Goal: Information Seeking & Learning: Check status

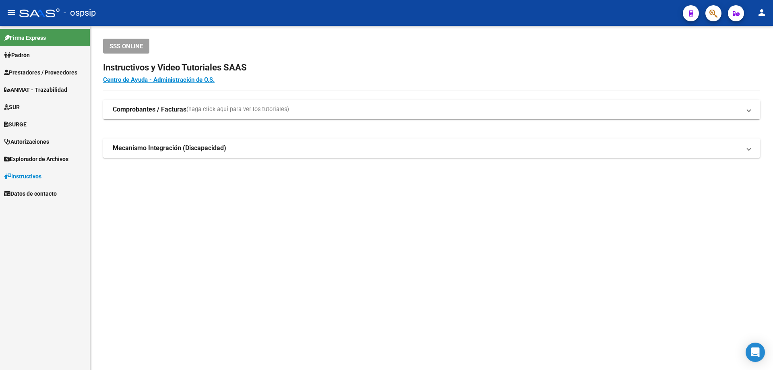
click at [34, 72] on span "Prestadores / Proveedores" at bounding box center [40, 72] width 73 height 9
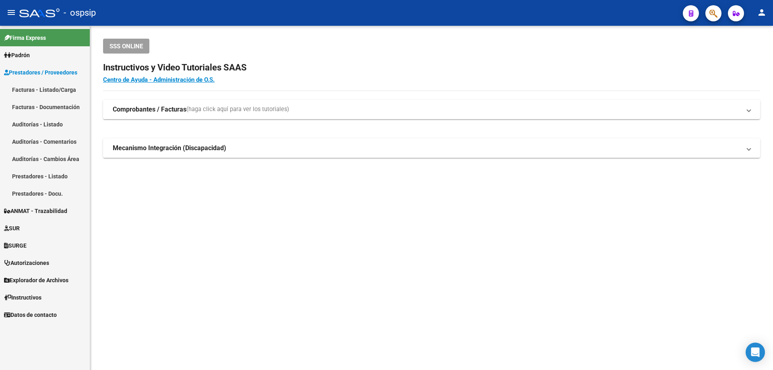
click at [38, 90] on link "Facturas - Listado/Carga" at bounding box center [45, 89] width 90 height 17
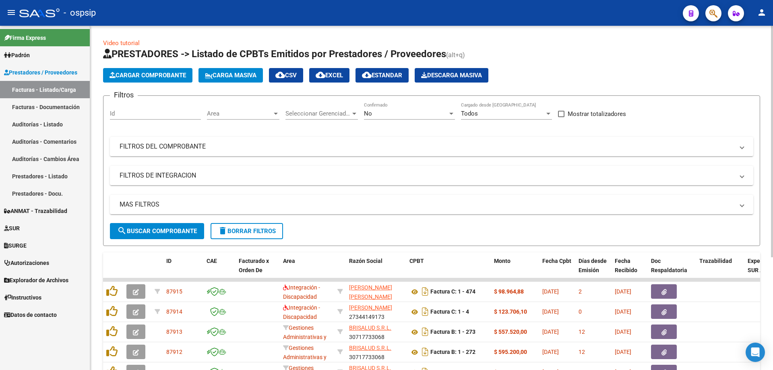
click at [273, 114] on div at bounding box center [275, 113] width 7 height 6
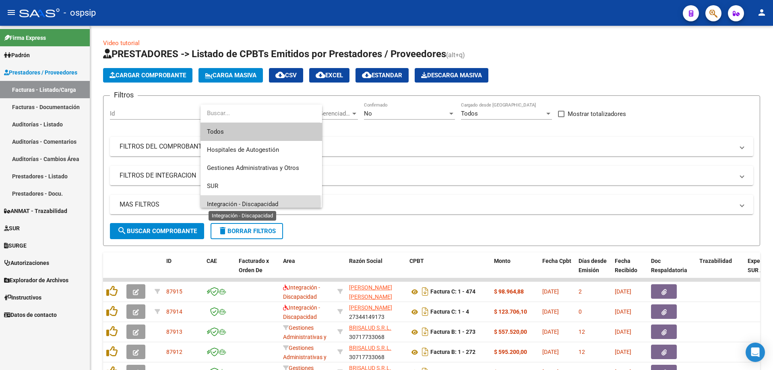
click at [257, 204] on span "Integración - Discapacidad" at bounding box center [242, 204] width 71 height 7
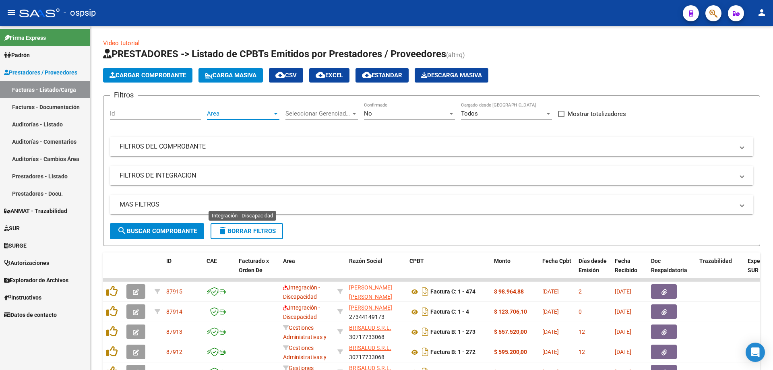
scroll to position [6, 0]
click at [452, 113] on div at bounding box center [451, 114] width 4 height 2
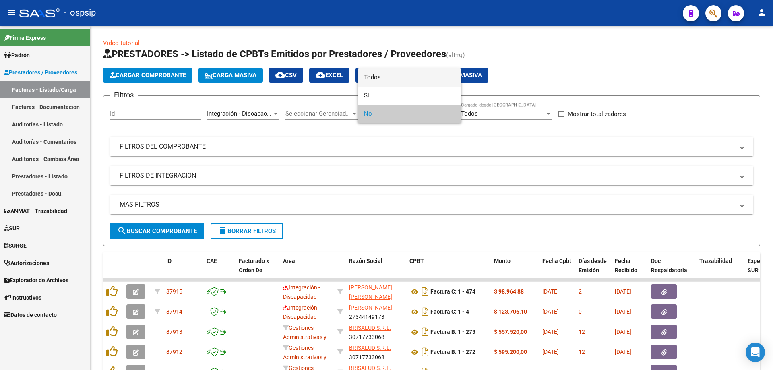
click at [437, 81] on span "Todos" at bounding box center [409, 77] width 91 height 18
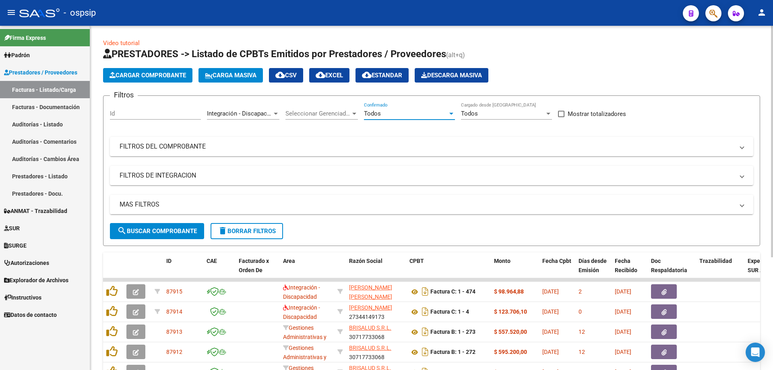
click at [147, 206] on mat-panel-title "MAS FILTROS" at bounding box center [427, 204] width 615 height 9
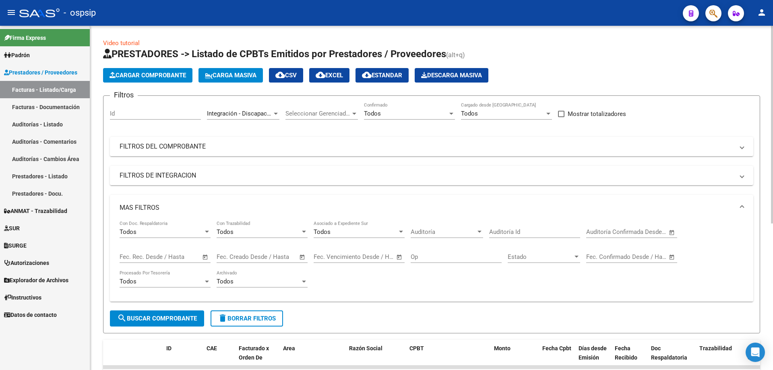
click at [206, 257] on span "Open calendar" at bounding box center [205, 257] width 19 height 19
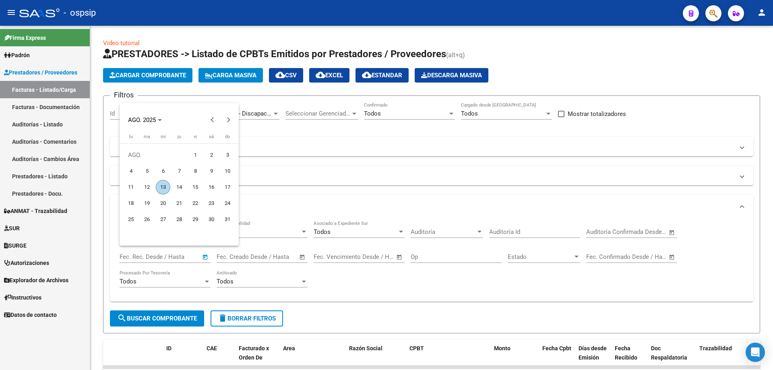
click at [145, 188] on span "12" at bounding box center [147, 187] width 14 height 14
type input "[DATE]"
click at [145, 188] on span "12" at bounding box center [147, 187] width 14 height 14
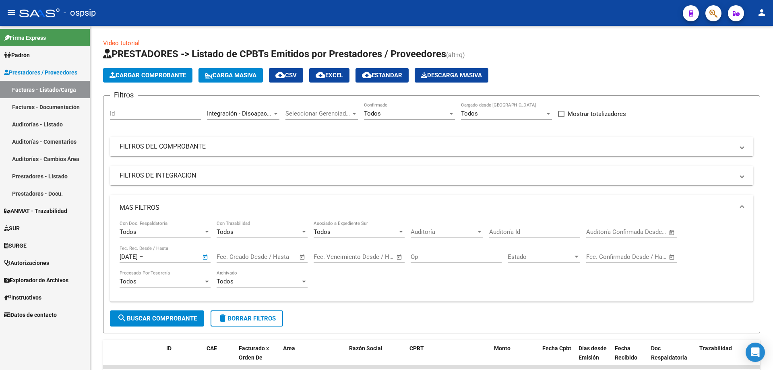
type input "[DATE]"
click at [179, 315] on span "search Buscar Comprobante" at bounding box center [157, 318] width 80 height 7
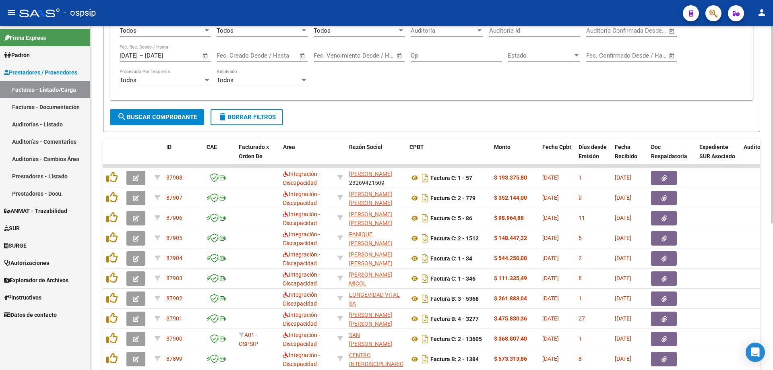
scroll to position [255, 0]
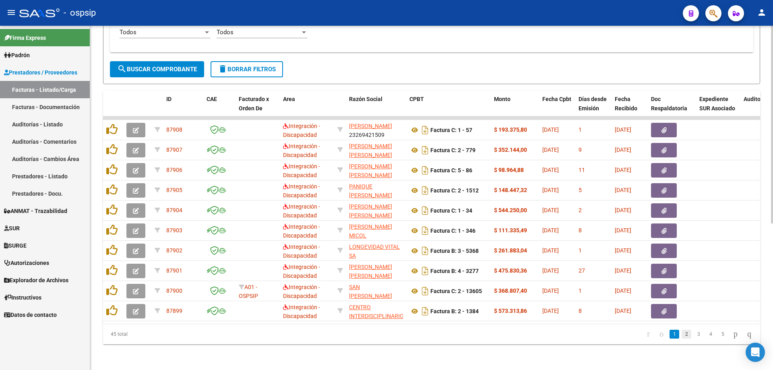
click at [682, 334] on link "2" at bounding box center [687, 334] width 10 height 9
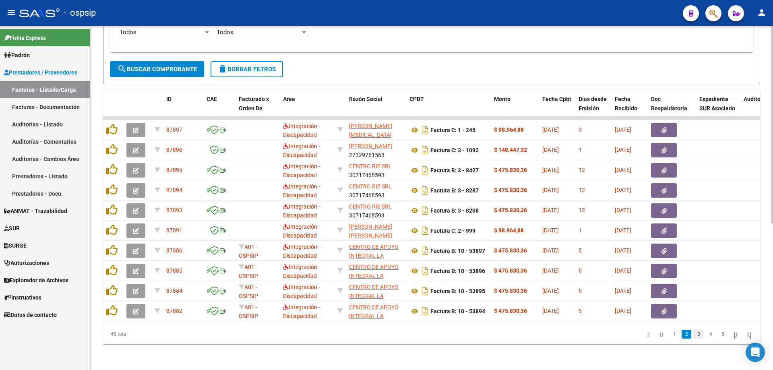
click at [694, 335] on link "3" at bounding box center [699, 334] width 10 height 9
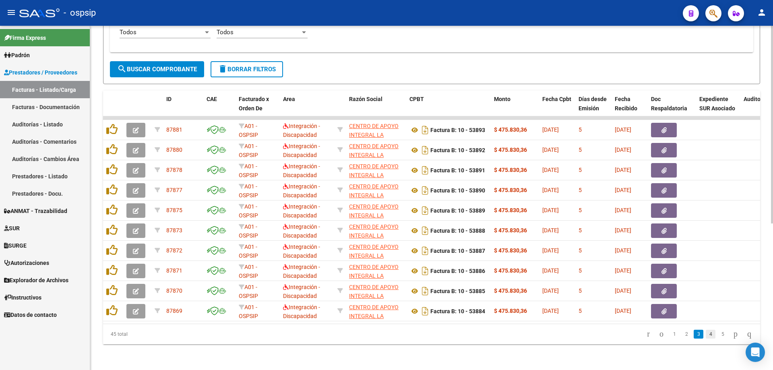
click at [706, 333] on link "4" at bounding box center [711, 334] width 10 height 9
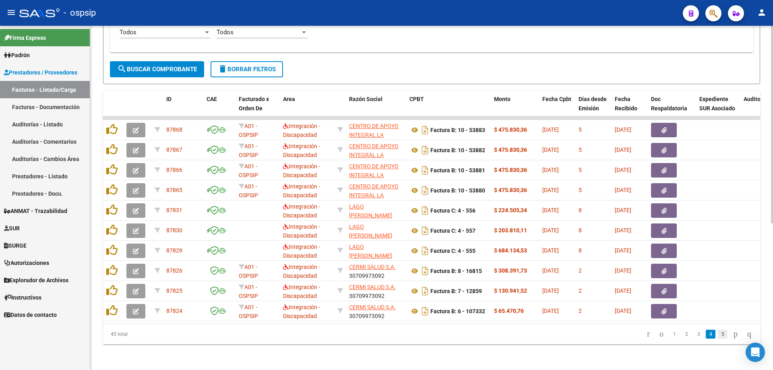
click at [718, 335] on link "5" at bounding box center [723, 334] width 10 height 9
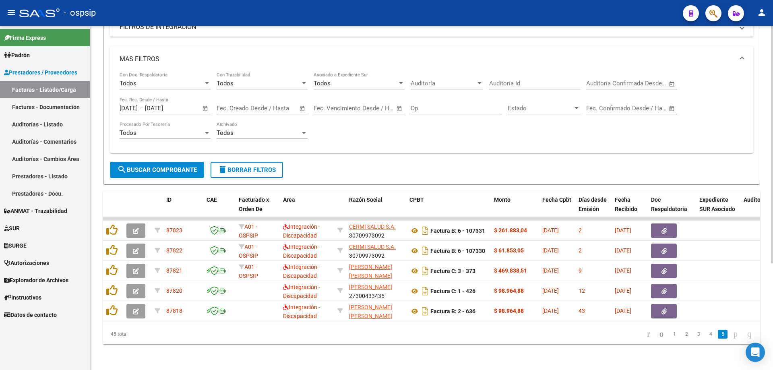
scroll to position [155, 0]
click at [646, 334] on icon "go to first page" at bounding box center [648, 334] width 5 height 10
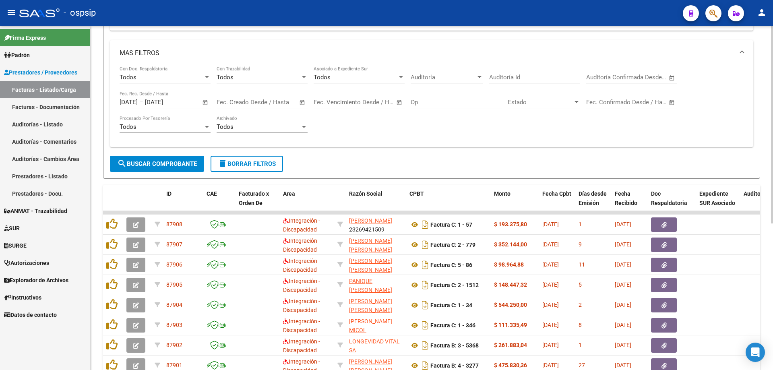
click at [203, 103] on span "Open calendar" at bounding box center [205, 102] width 19 height 19
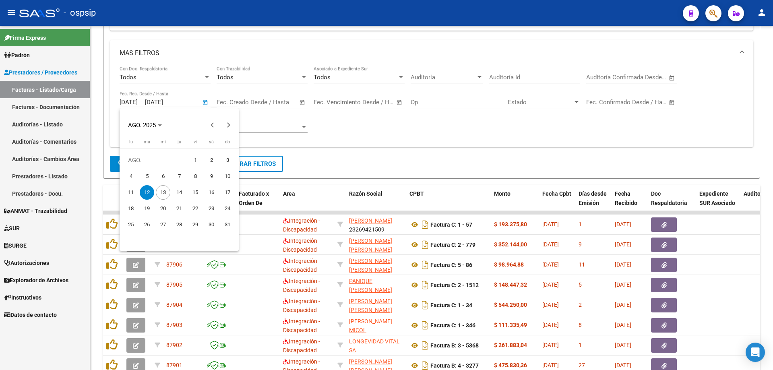
click at [143, 192] on span "12" at bounding box center [147, 192] width 14 height 14
click at [168, 193] on span "13" at bounding box center [163, 192] width 14 height 14
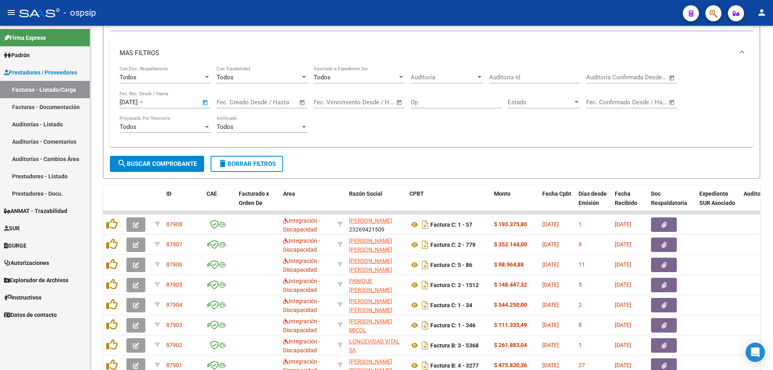
type input "13/8/2025"
click at [156, 166] on span "search Buscar Comprobante" at bounding box center [157, 163] width 80 height 7
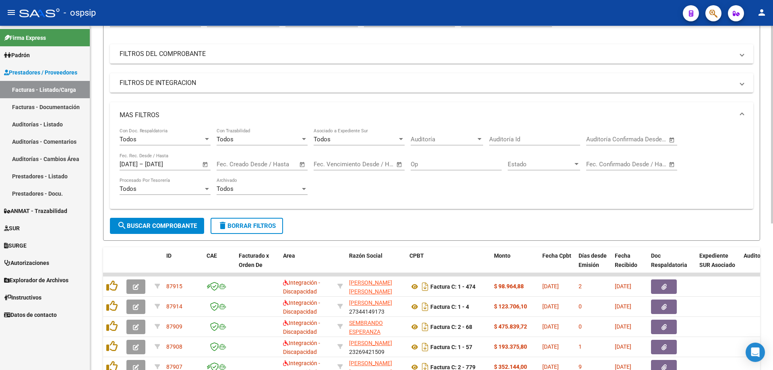
scroll to position [74, 0]
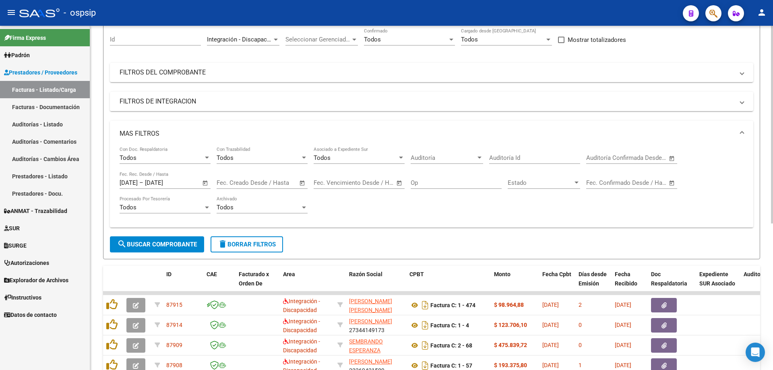
click at [205, 183] on span "Open calendar" at bounding box center [205, 183] width 19 height 19
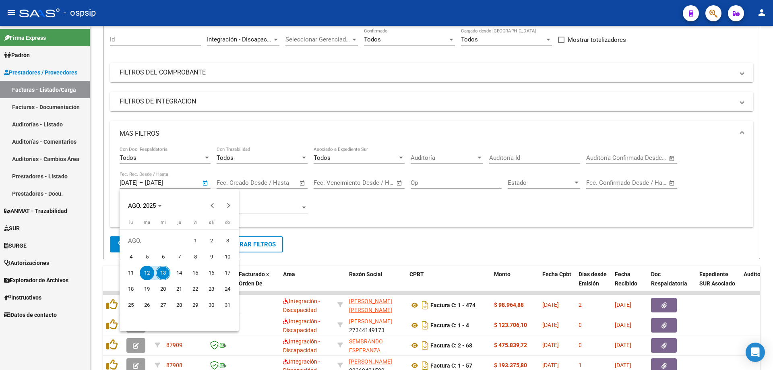
click at [147, 269] on span "12" at bounding box center [147, 273] width 14 height 14
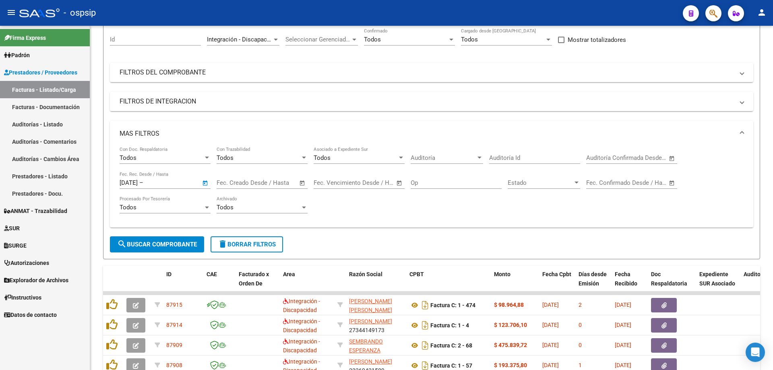
type input "[DATE]"
click at [162, 244] on span "search Buscar Comprobante" at bounding box center [157, 244] width 80 height 7
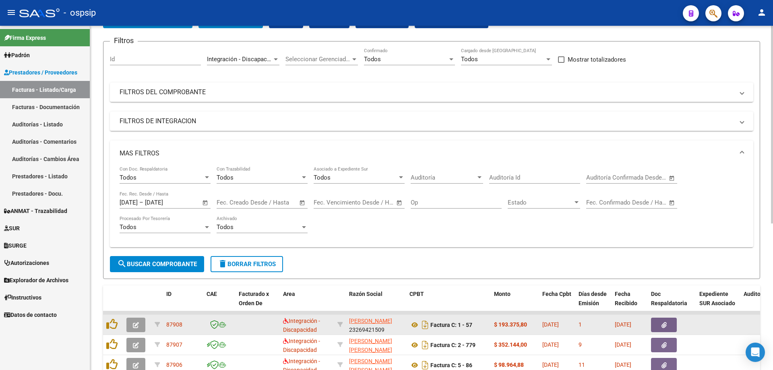
scroll to position [0, 0]
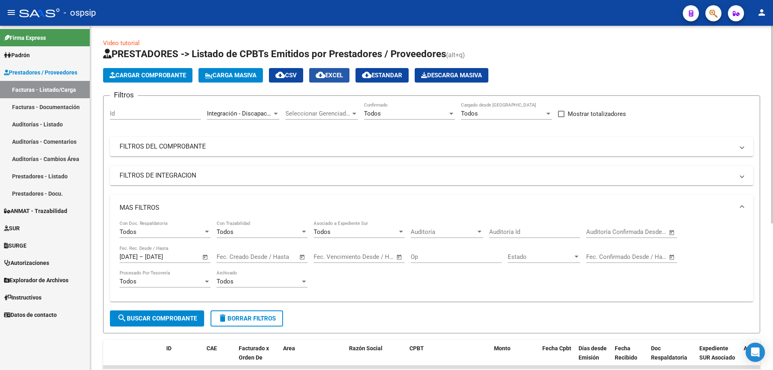
click at [336, 78] on span "cloud_download EXCEL" at bounding box center [329, 75] width 27 height 7
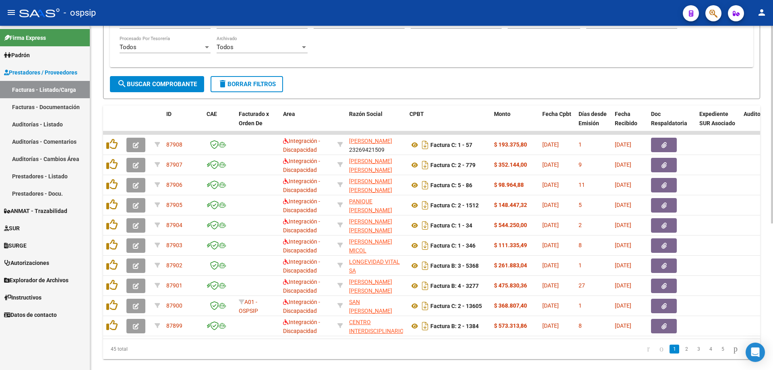
scroll to position [255, 0]
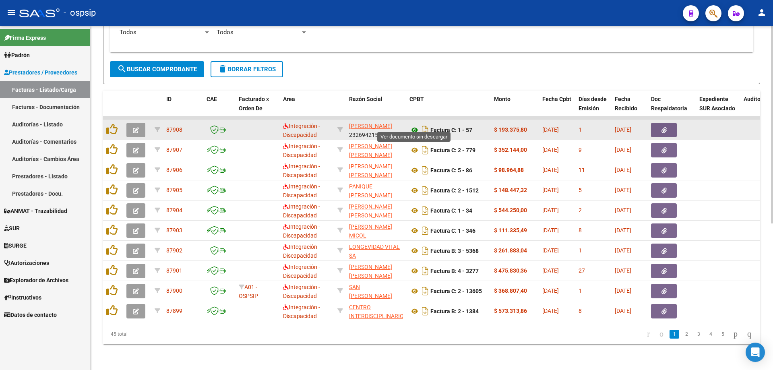
click at [416, 125] on icon at bounding box center [415, 130] width 10 height 10
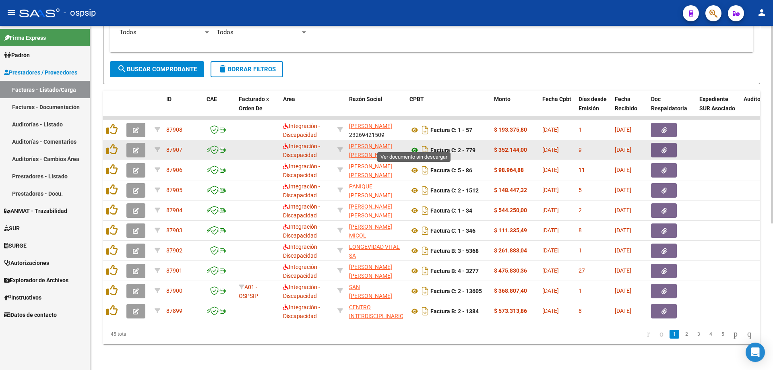
click at [416, 145] on icon at bounding box center [415, 150] width 10 height 10
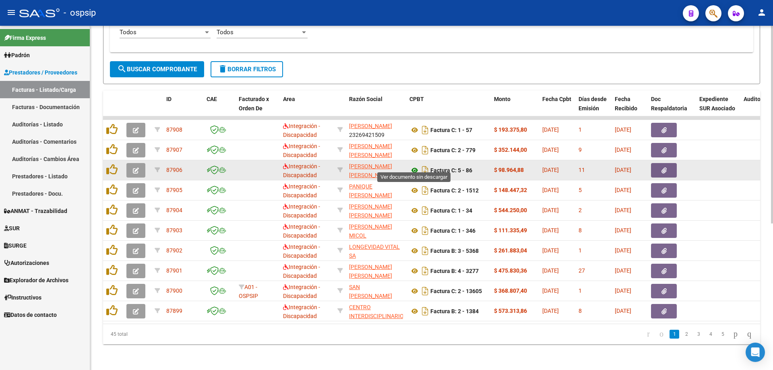
click at [412, 166] on icon at bounding box center [415, 171] width 10 height 10
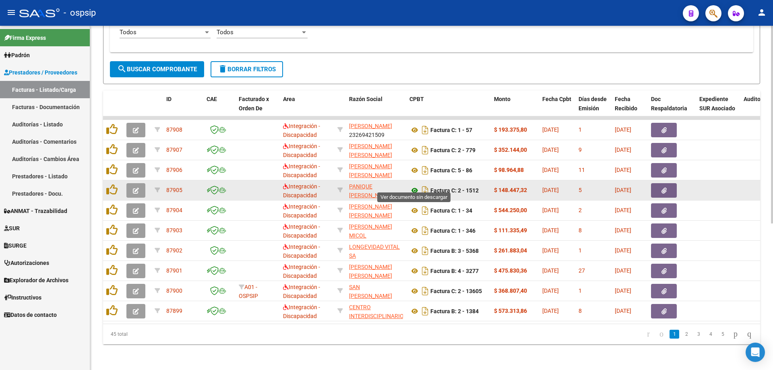
click at [416, 187] on icon at bounding box center [415, 191] width 10 height 10
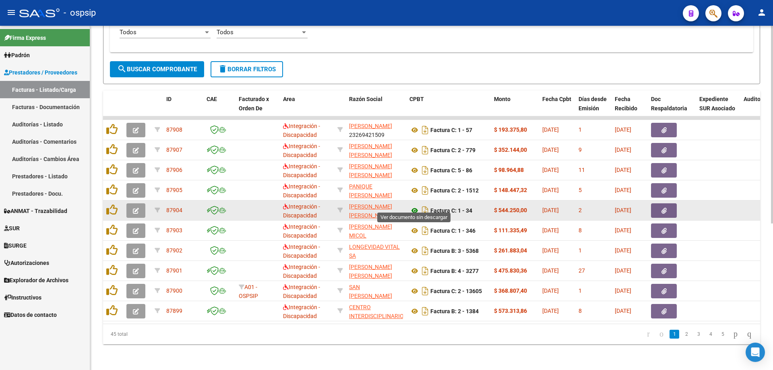
click at [412, 206] on icon at bounding box center [415, 211] width 10 height 10
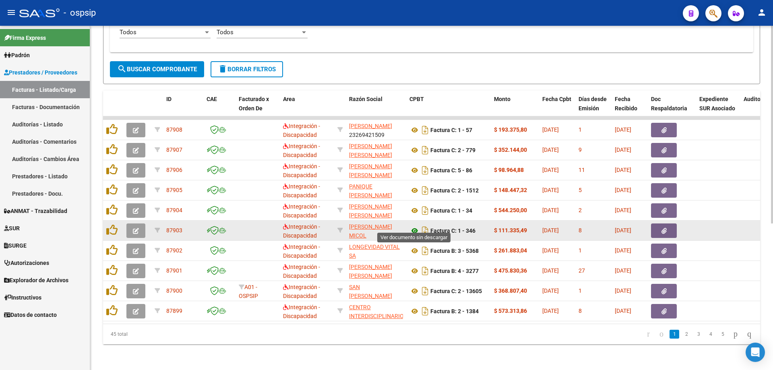
click at [416, 226] on icon at bounding box center [415, 231] width 10 height 10
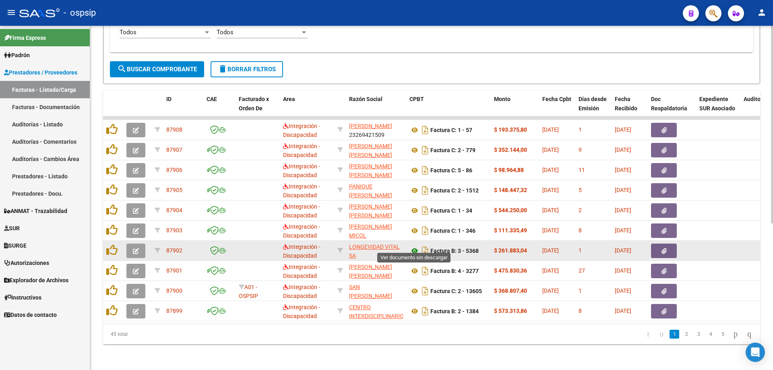
click at [414, 246] on icon at bounding box center [415, 251] width 10 height 10
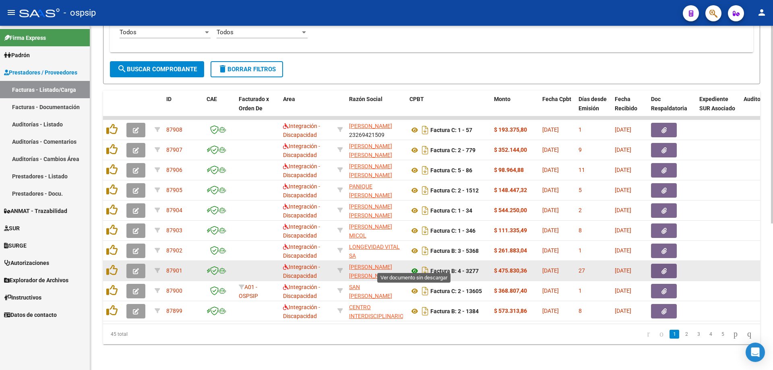
click at [415, 266] on icon at bounding box center [415, 271] width 10 height 10
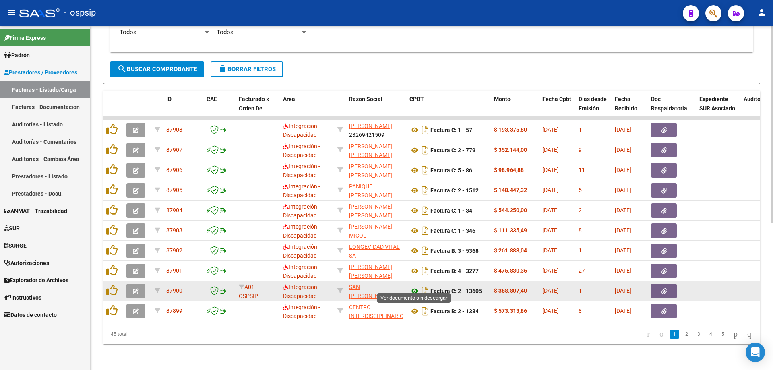
click at [413, 286] on icon at bounding box center [415, 291] width 10 height 10
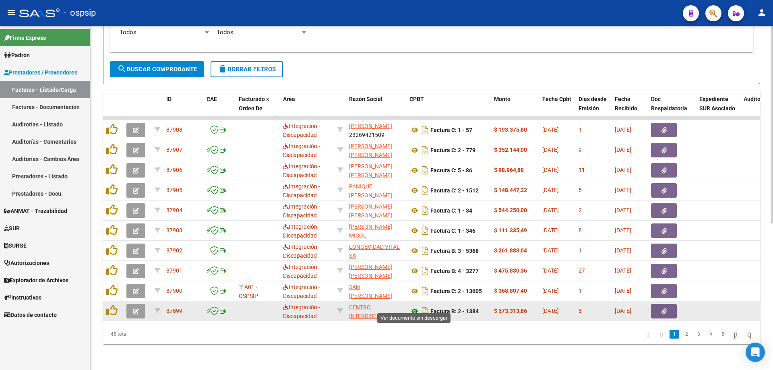
click at [414, 306] on icon at bounding box center [415, 311] width 10 height 10
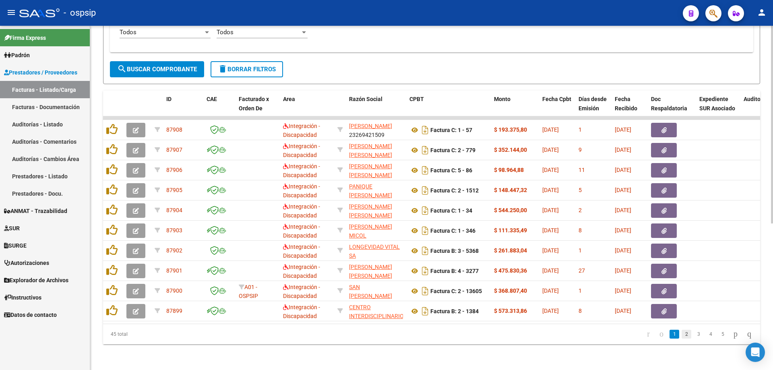
click at [682, 336] on link "2" at bounding box center [687, 334] width 10 height 9
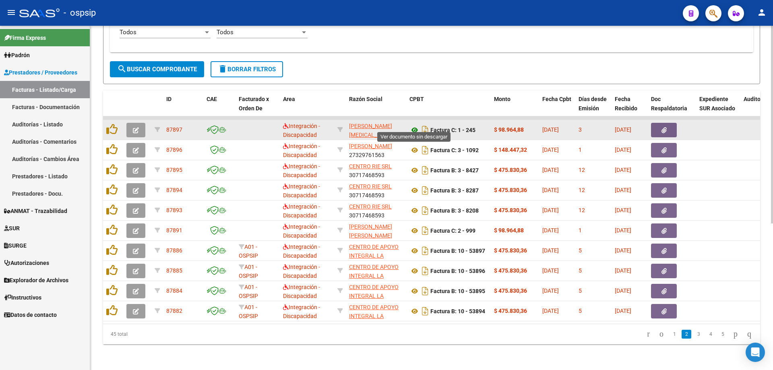
click at [416, 126] on icon at bounding box center [415, 130] width 10 height 10
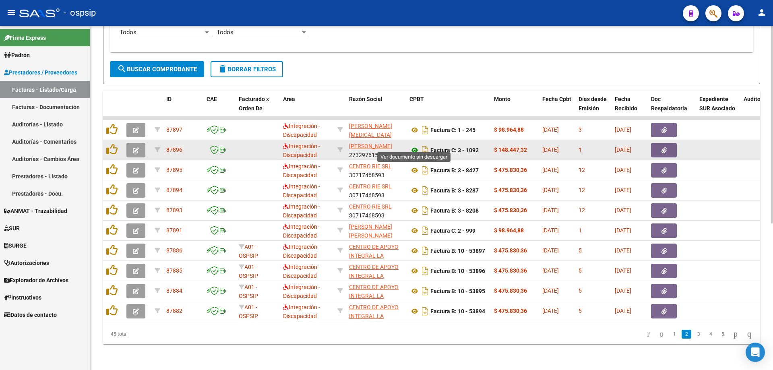
click at [416, 145] on icon at bounding box center [415, 150] width 10 height 10
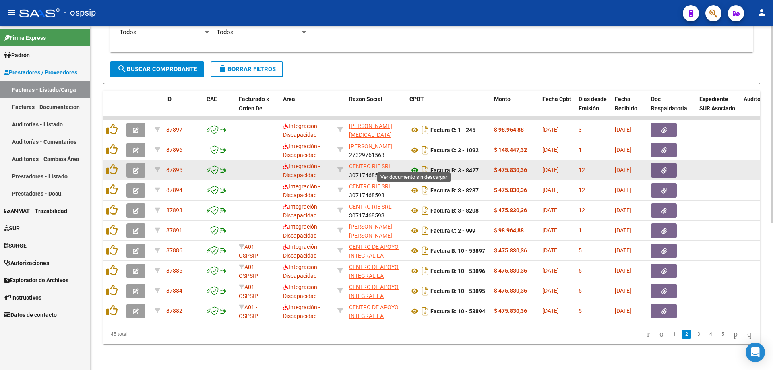
click at [414, 166] on icon at bounding box center [415, 171] width 10 height 10
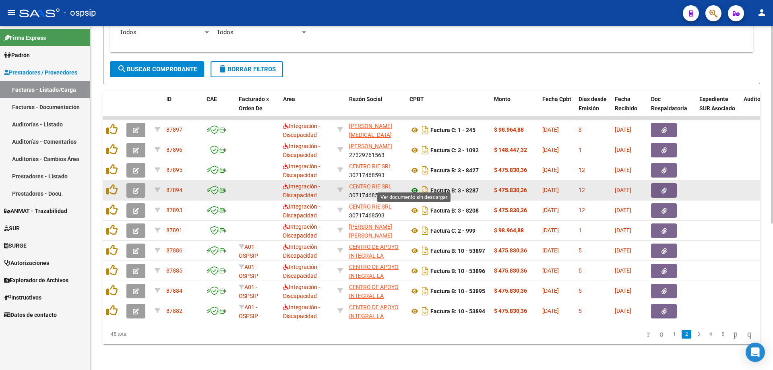
click at [413, 186] on icon at bounding box center [415, 191] width 10 height 10
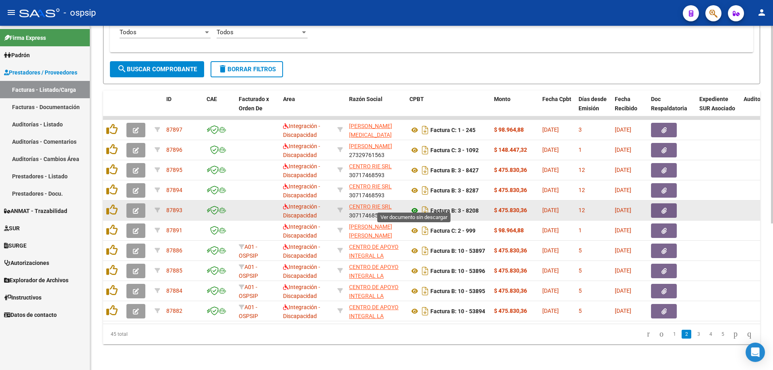
click at [416, 208] on icon at bounding box center [415, 211] width 10 height 10
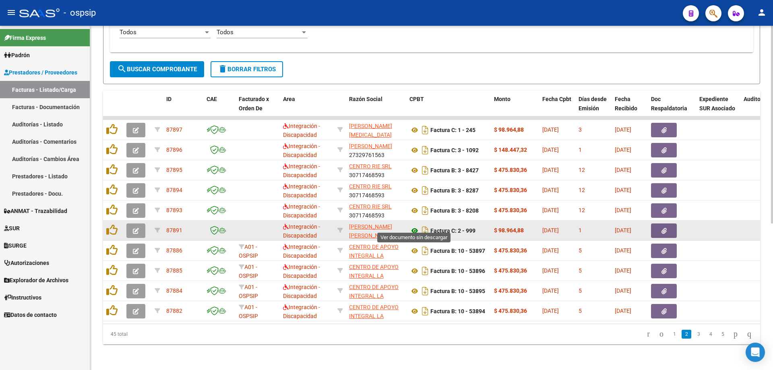
click at [413, 226] on icon at bounding box center [415, 231] width 10 height 10
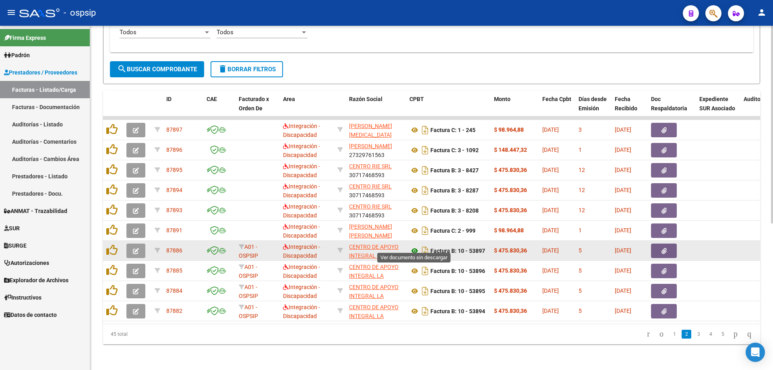
click at [416, 246] on icon at bounding box center [415, 251] width 10 height 10
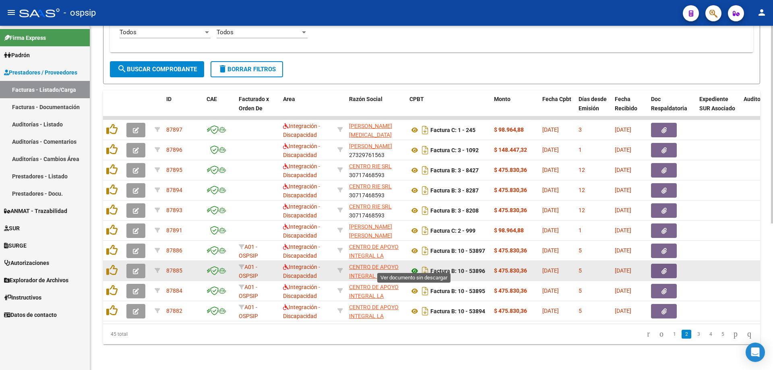
click at [415, 267] on icon at bounding box center [415, 271] width 10 height 10
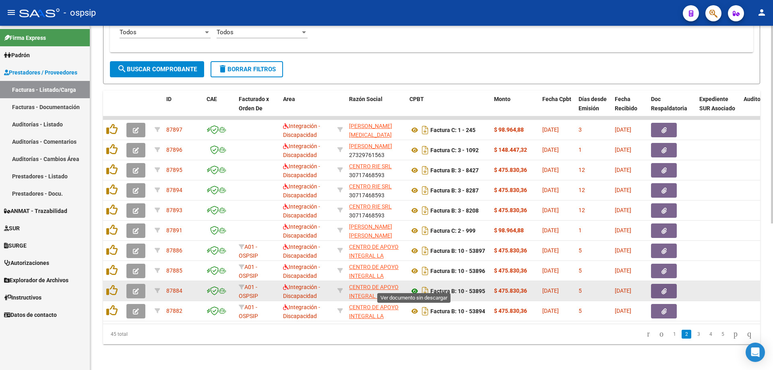
click at [416, 286] on icon at bounding box center [415, 291] width 10 height 10
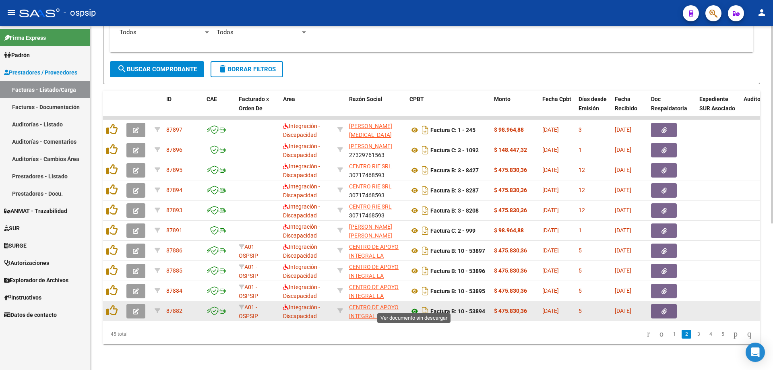
click at [414, 306] on icon at bounding box center [415, 311] width 10 height 10
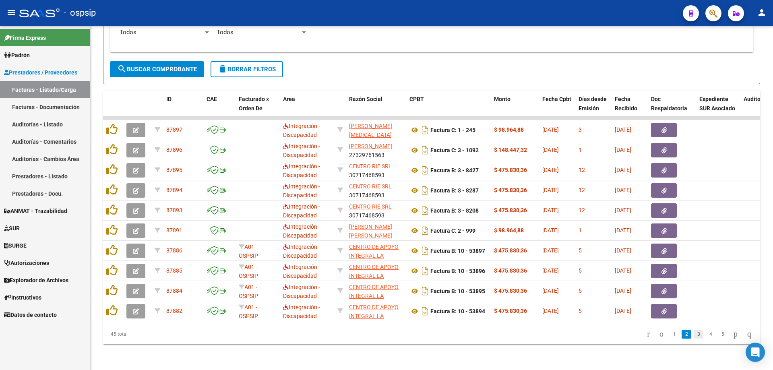
click at [694, 335] on link "3" at bounding box center [699, 334] width 10 height 9
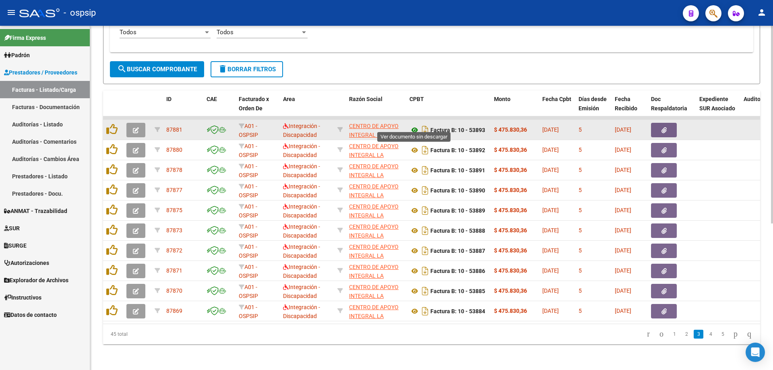
click at [415, 125] on icon at bounding box center [415, 130] width 10 height 10
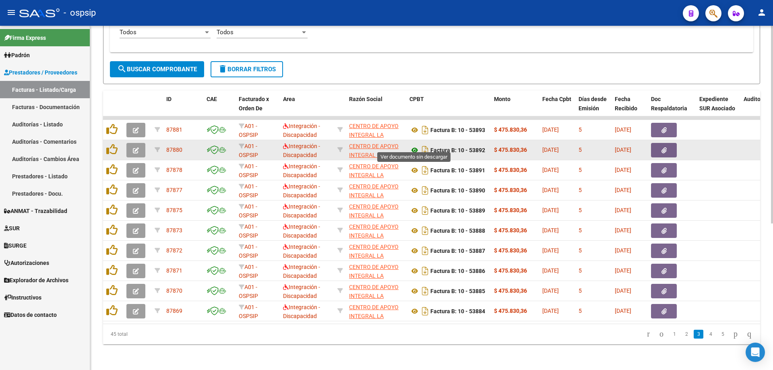
click at [416, 147] on icon at bounding box center [415, 150] width 10 height 10
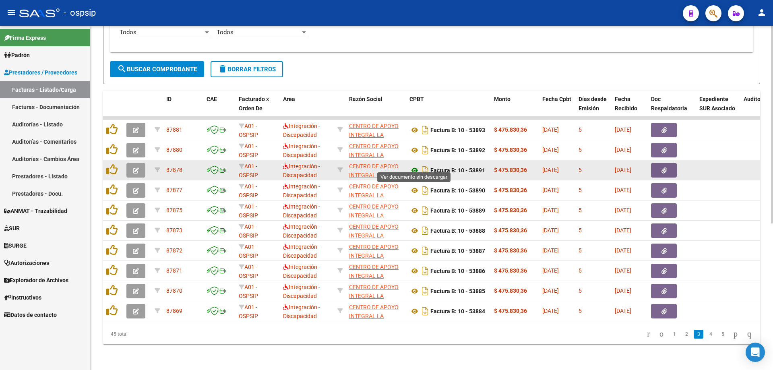
click at [414, 166] on icon at bounding box center [415, 171] width 10 height 10
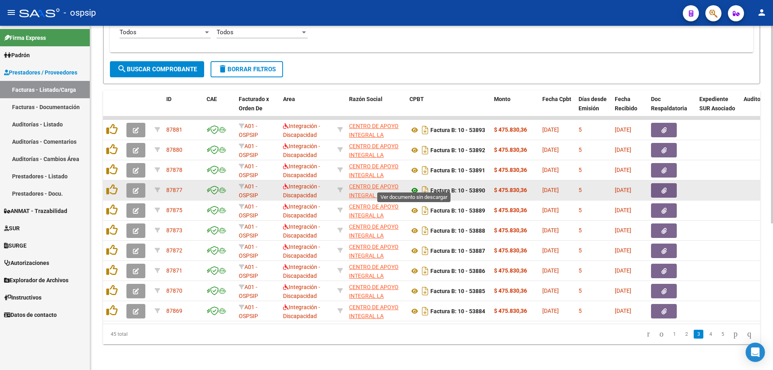
click at [414, 186] on icon at bounding box center [415, 191] width 10 height 10
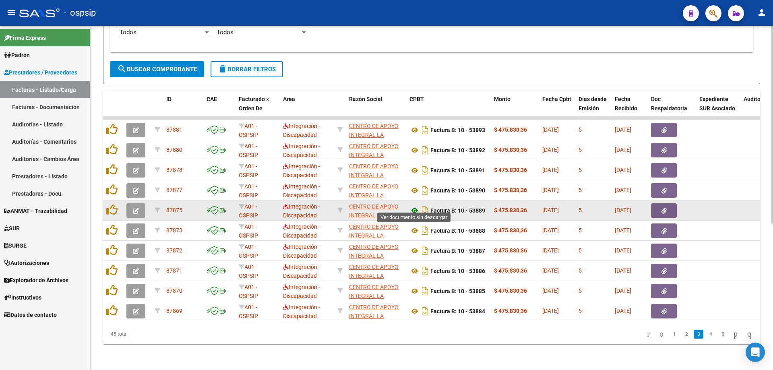
click at [414, 206] on icon at bounding box center [415, 211] width 10 height 10
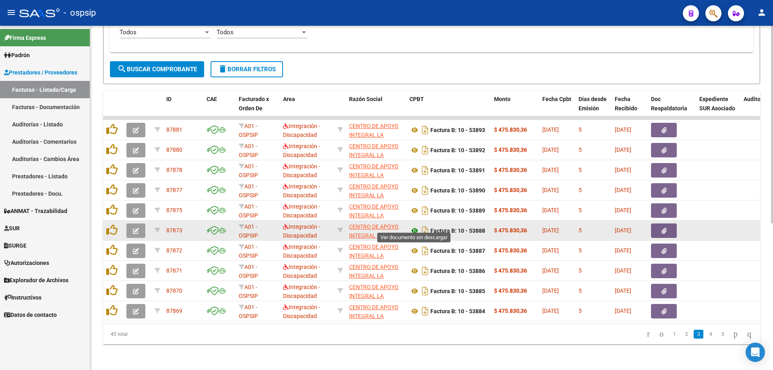
click at [414, 226] on icon at bounding box center [415, 231] width 10 height 10
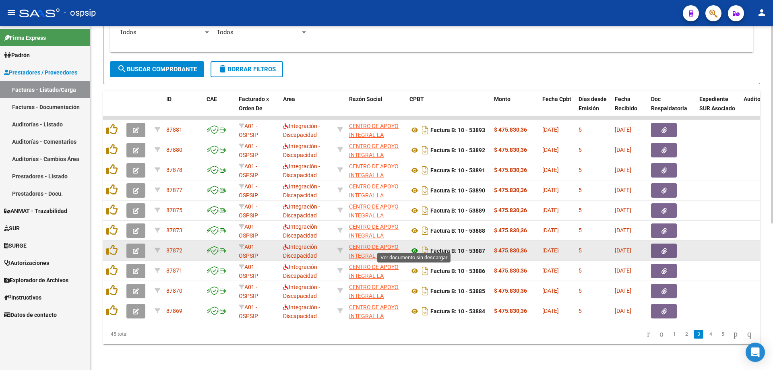
click at [412, 246] on icon at bounding box center [415, 251] width 10 height 10
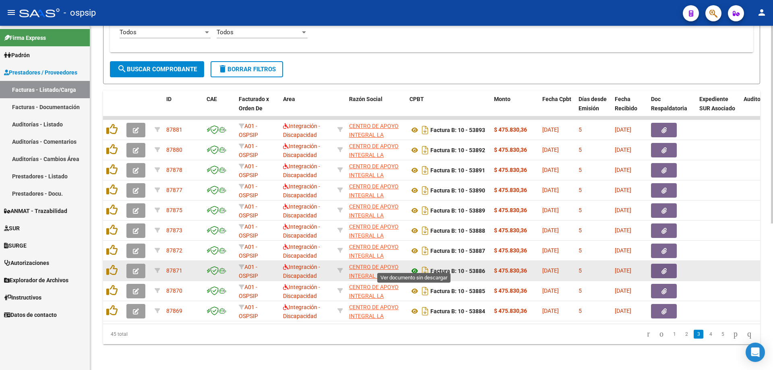
click at [413, 266] on icon at bounding box center [415, 271] width 10 height 10
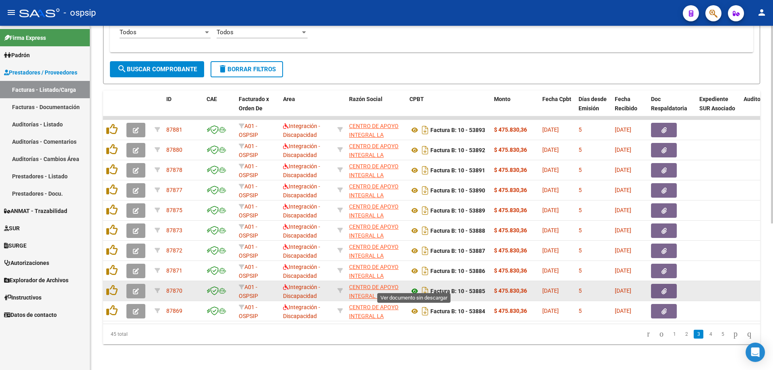
click at [414, 286] on icon at bounding box center [415, 291] width 10 height 10
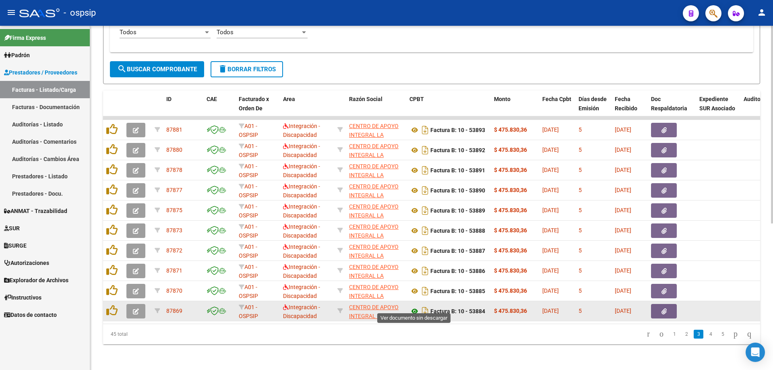
click at [415, 307] on icon at bounding box center [415, 311] width 10 height 10
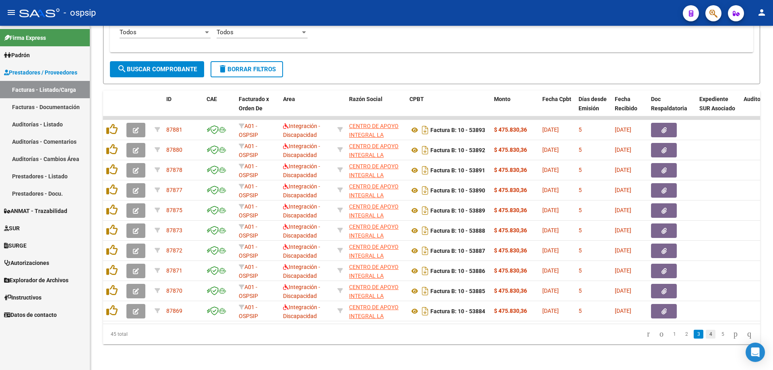
click at [706, 335] on link "4" at bounding box center [711, 334] width 10 height 9
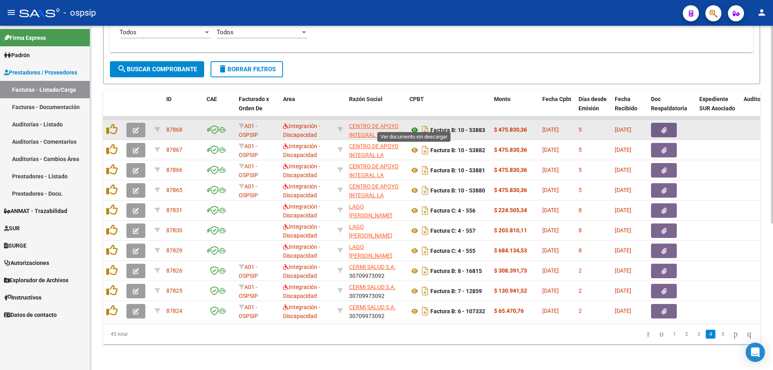
click at [414, 125] on icon at bounding box center [415, 130] width 10 height 10
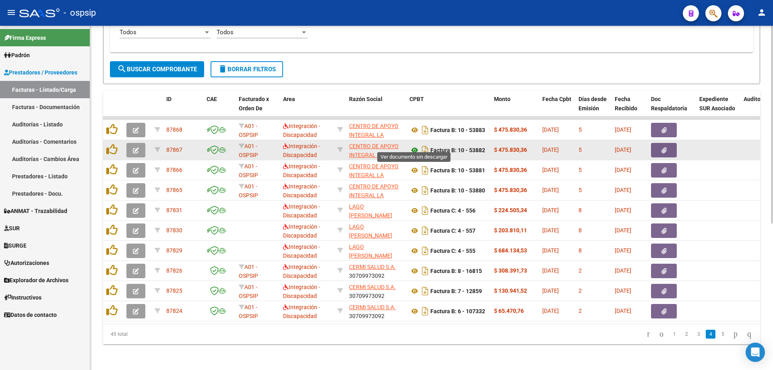
click at [414, 145] on icon at bounding box center [415, 150] width 10 height 10
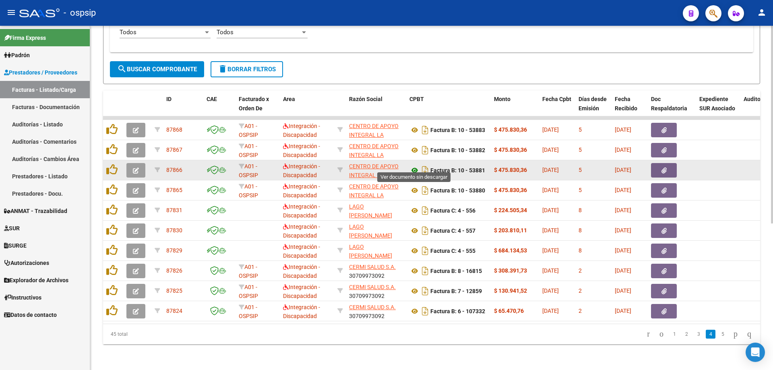
click at [413, 166] on icon at bounding box center [415, 171] width 10 height 10
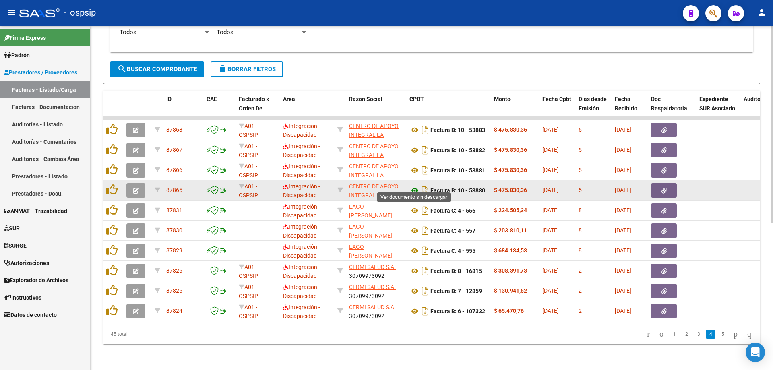
click at [414, 186] on icon at bounding box center [415, 191] width 10 height 10
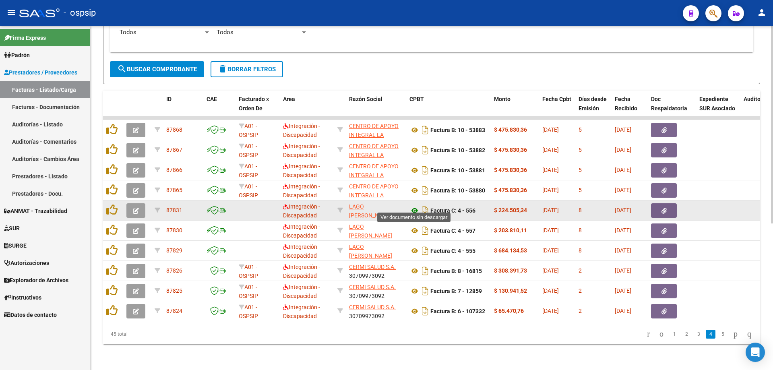
click at [410, 206] on icon at bounding box center [415, 211] width 10 height 10
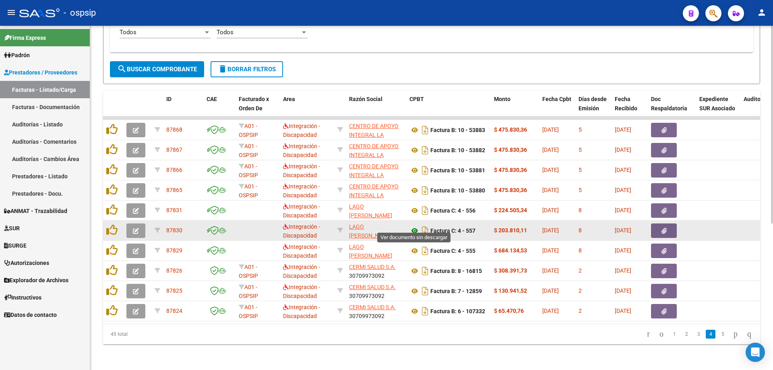
click at [413, 226] on icon at bounding box center [415, 231] width 10 height 10
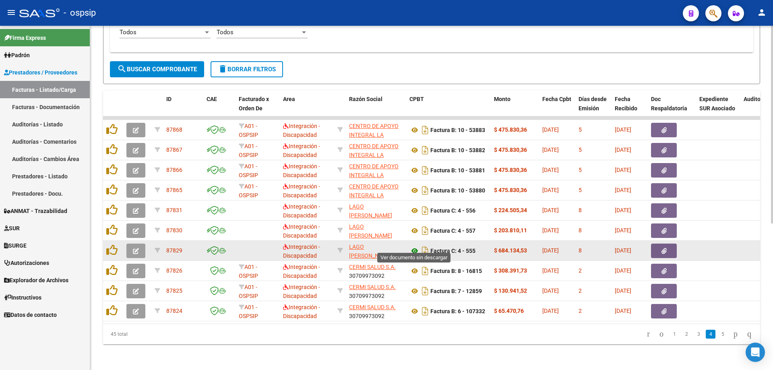
click at [414, 246] on icon at bounding box center [415, 251] width 10 height 10
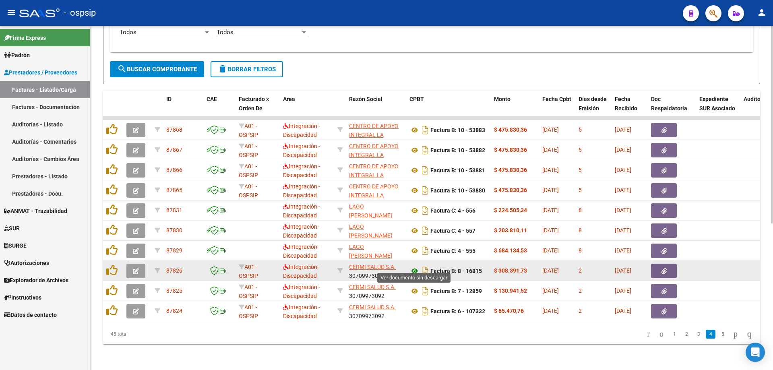
click at [414, 266] on icon at bounding box center [415, 271] width 10 height 10
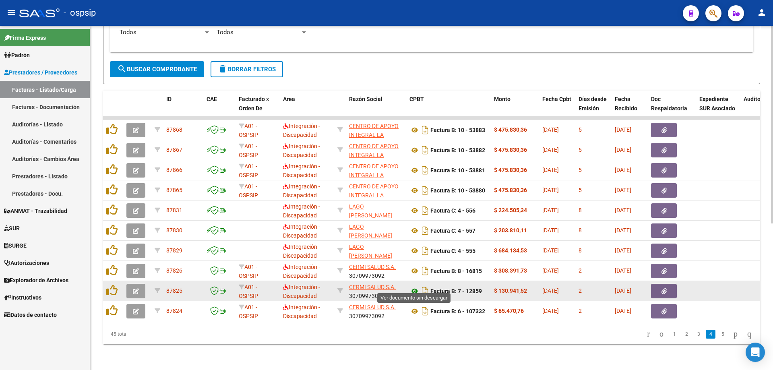
click at [414, 286] on icon at bounding box center [415, 291] width 10 height 10
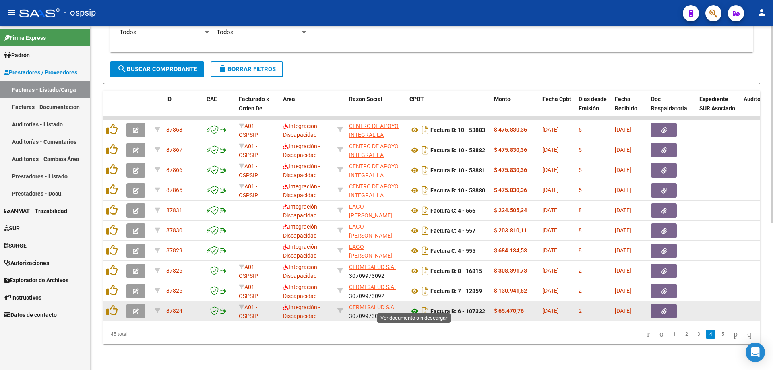
click at [414, 306] on icon at bounding box center [415, 311] width 10 height 10
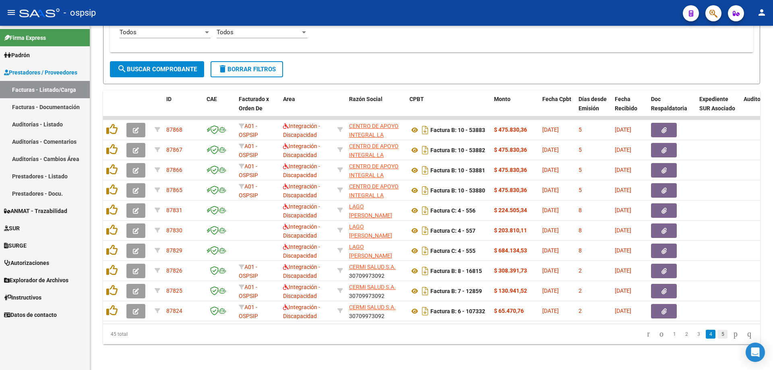
click at [718, 334] on link "5" at bounding box center [723, 334] width 10 height 9
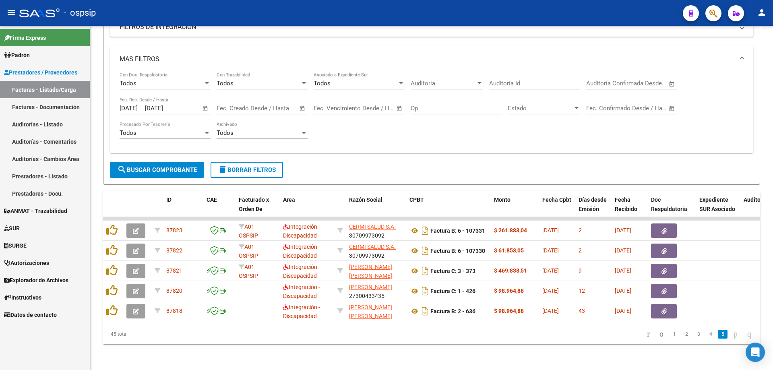
scroll to position [155, 0]
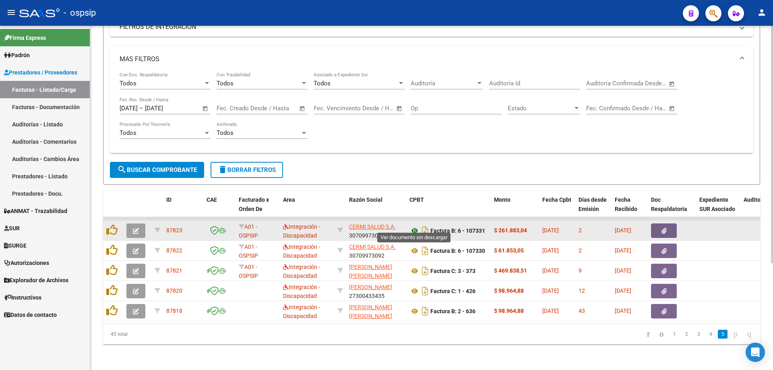
click at [414, 226] on icon at bounding box center [415, 231] width 10 height 10
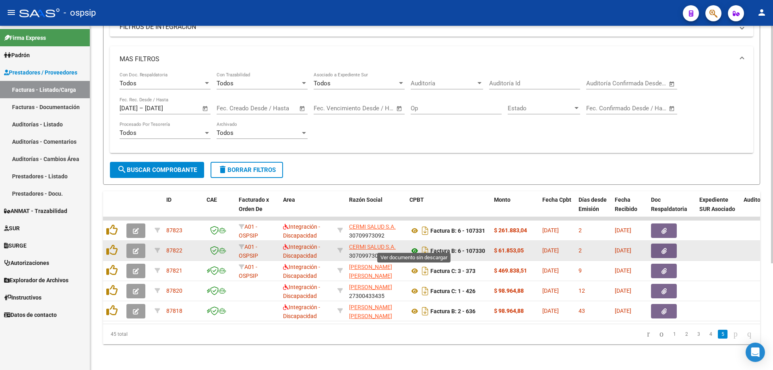
click at [413, 246] on icon at bounding box center [415, 251] width 10 height 10
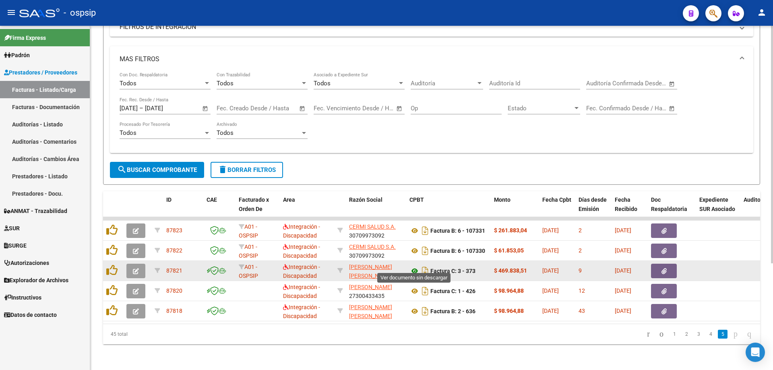
click at [414, 266] on icon at bounding box center [415, 271] width 10 height 10
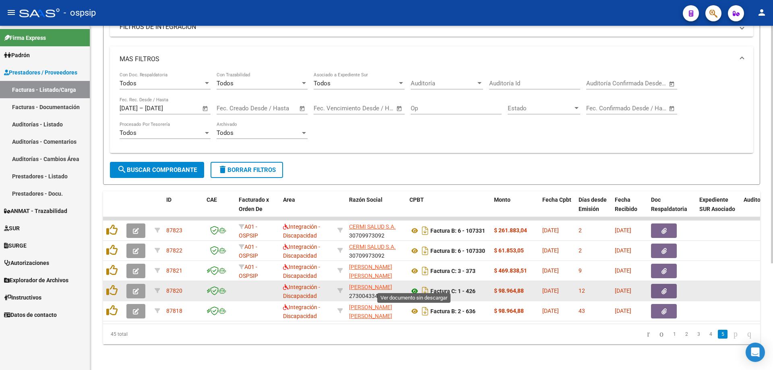
click at [413, 287] on icon at bounding box center [415, 291] width 10 height 10
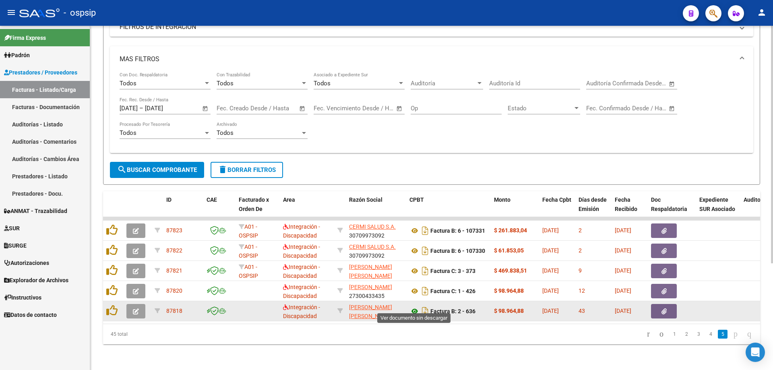
click at [411, 306] on icon at bounding box center [415, 311] width 10 height 10
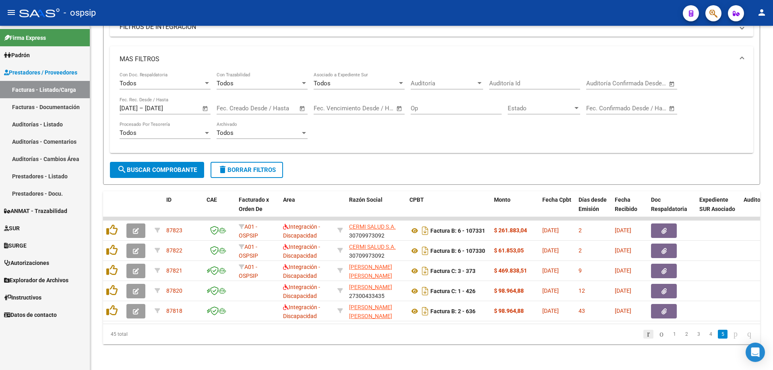
click at [646, 334] on icon "go to first page" at bounding box center [648, 334] width 5 height 10
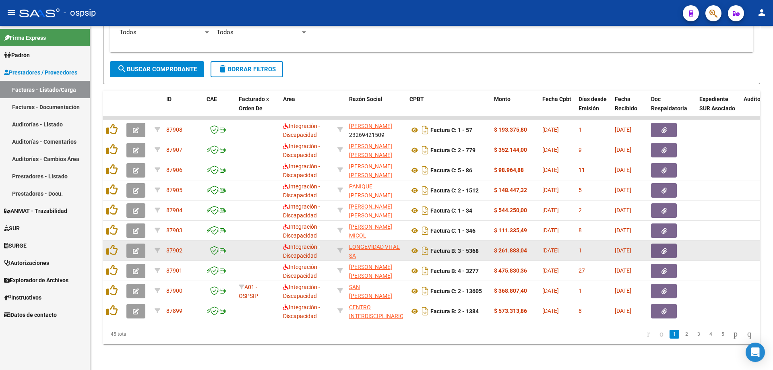
scroll to position [255, 0]
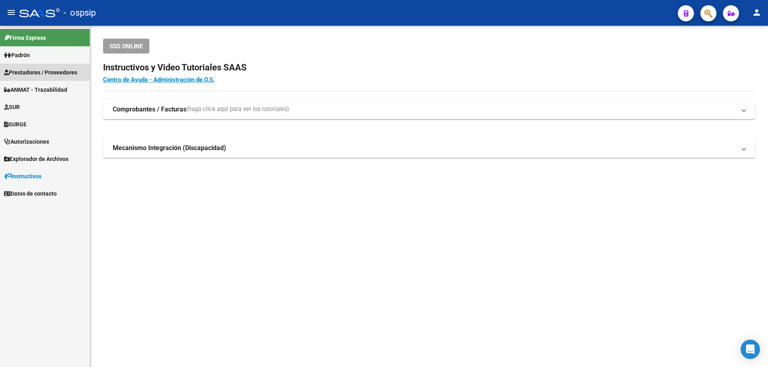
click at [41, 73] on span "Prestadores / Proveedores" at bounding box center [40, 72] width 73 height 9
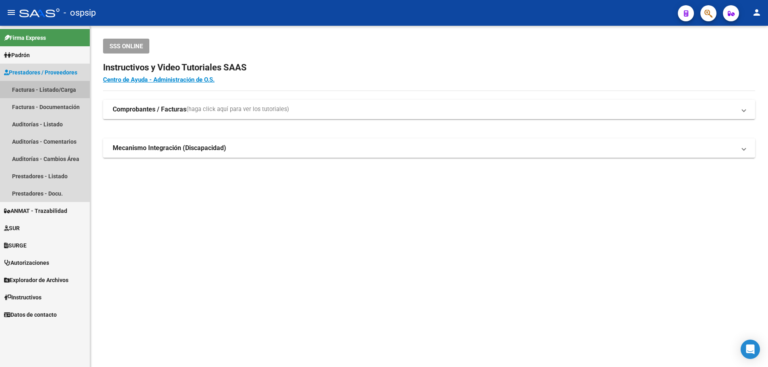
click at [44, 93] on link "Facturas - Listado/Carga" at bounding box center [45, 89] width 90 height 17
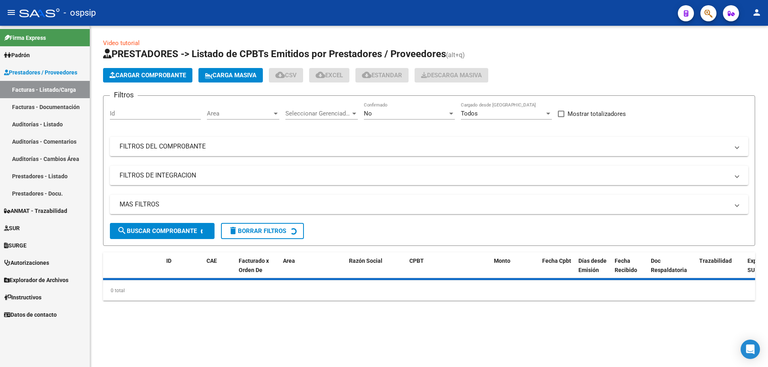
click at [276, 114] on div at bounding box center [276, 114] width 4 height 2
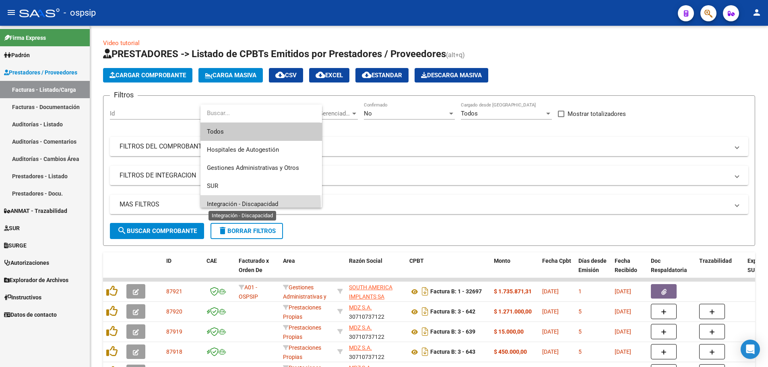
click at [239, 206] on span "Integración - Discapacidad" at bounding box center [242, 204] width 71 height 7
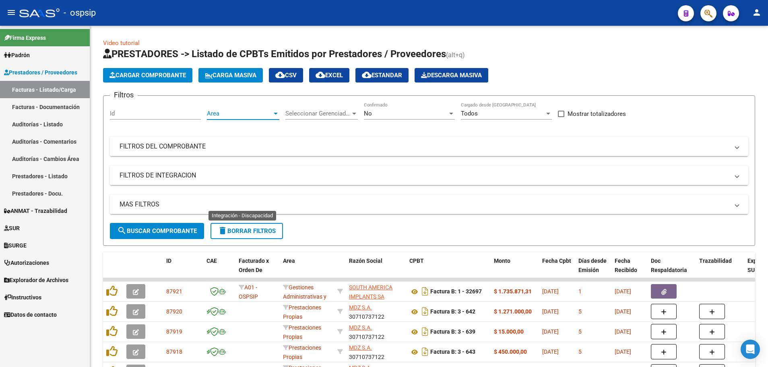
scroll to position [6, 0]
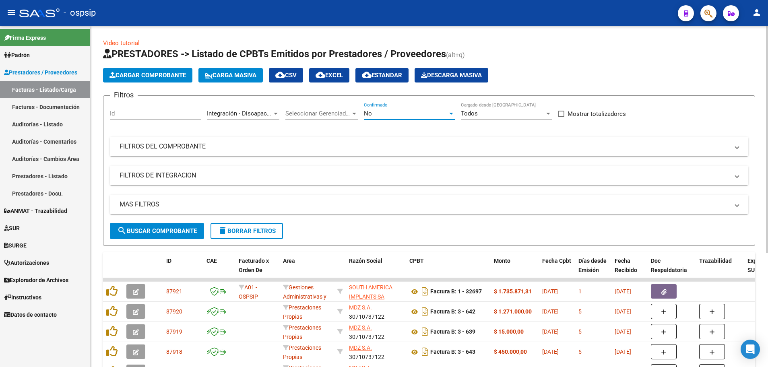
click at [450, 114] on div at bounding box center [451, 114] width 4 height 2
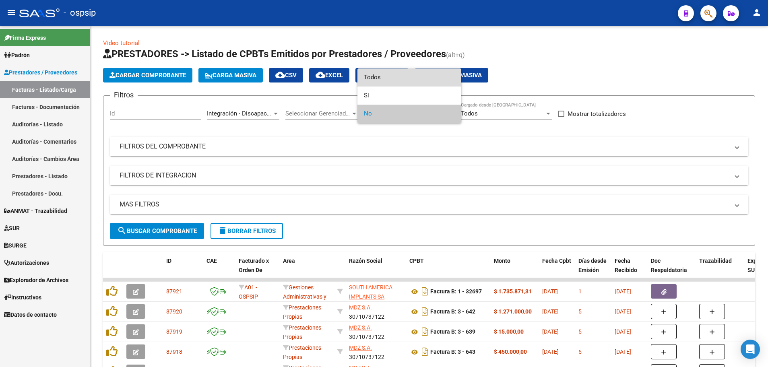
click at [433, 82] on span "Todos" at bounding box center [409, 77] width 91 height 18
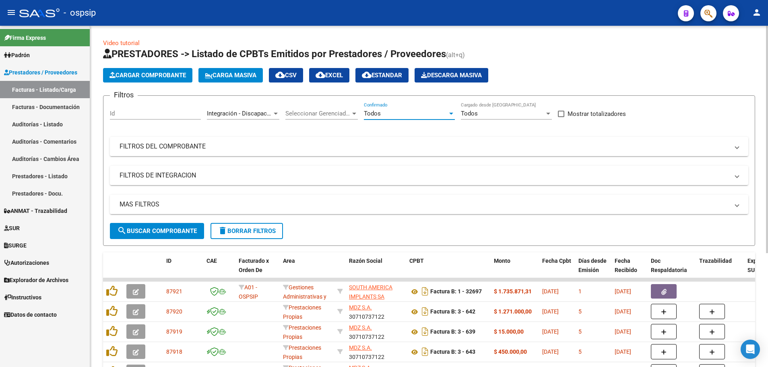
click at [148, 201] on mat-panel-title "MAS FILTROS" at bounding box center [425, 204] width 610 height 9
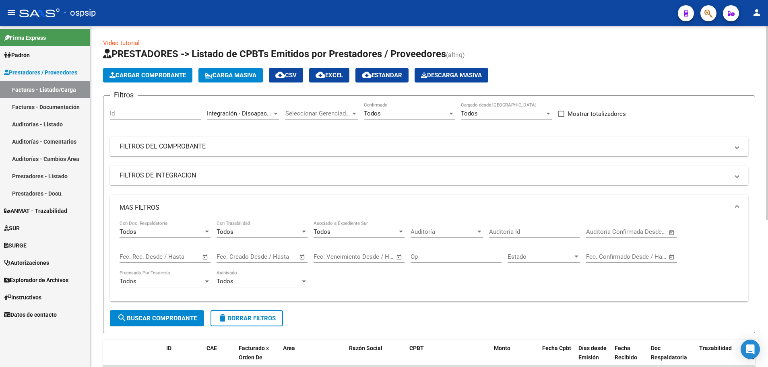
click at [205, 257] on span "Open calendar" at bounding box center [205, 257] width 19 height 19
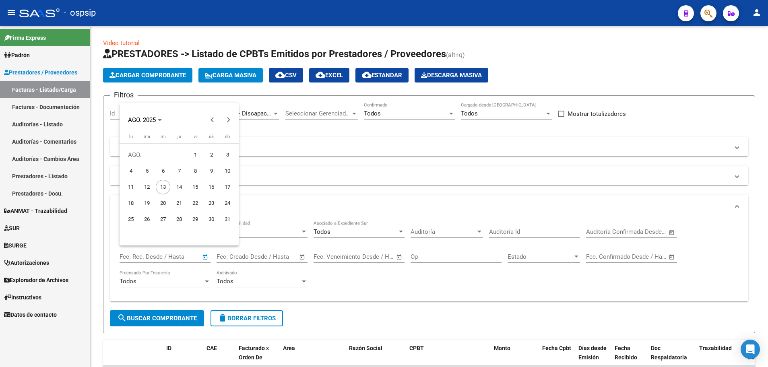
click at [145, 186] on span "12" at bounding box center [147, 187] width 14 height 14
type input "[DATE]"
click at [145, 186] on span "12" at bounding box center [147, 187] width 14 height 14
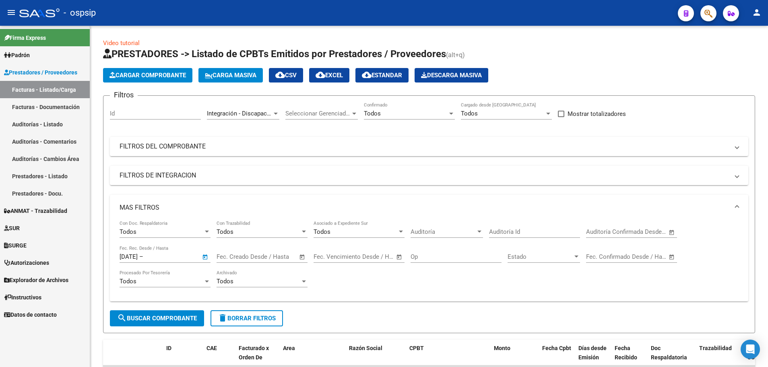
type input "[DATE]"
click at [136, 316] on span "search Buscar Comprobante" at bounding box center [157, 318] width 80 height 7
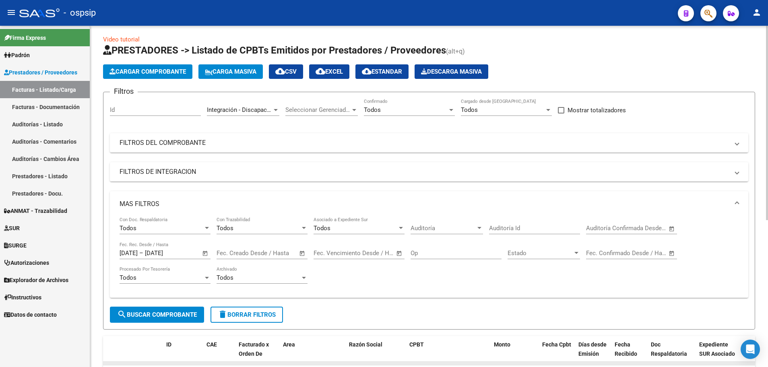
scroll to position [0, 0]
